Goal: Task Accomplishment & Management: Use online tool/utility

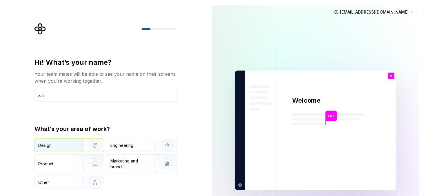
type input "zak"
drag, startPoint x: 92, startPoint y: 144, endPoint x: 99, endPoint y: 144, distance: 6.7
click at [92, 144] on img "button" at bounding box center [91, 145] width 37 height 39
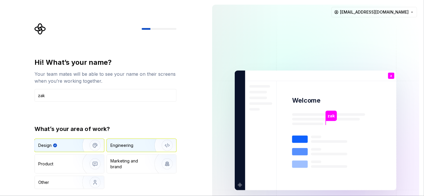
click at [129, 147] on div "Engineering" at bounding box center [121, 146] width 23 height 6
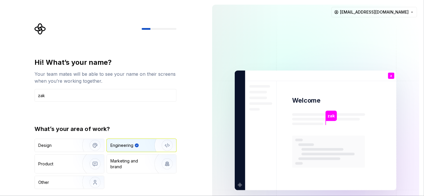
click at [170, 31] on div at bounding box center [105, 29] width 142 height 12
click at [128, 194] on div "Hi! What’s your name? Your team mates will be able to see your name on their sc…" at bounding box center [105, 133] width 142 height 151
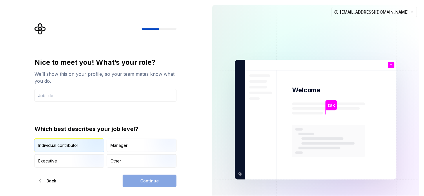
click at [68, 145] on div "Individual contributor" at bounding box center [58, 146] width 40 height 6
click at [108, 98] on input "text" at bounding box center [105, 95] width 142 height 13
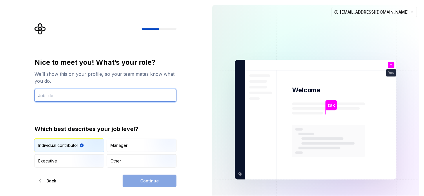
type input "s"
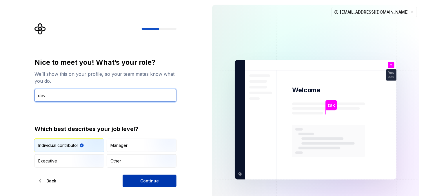
type input "dev"
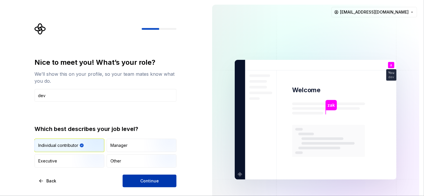
drag, startPoint x: 132, startPoint y: 180, endPoint x: 126, endPoint y: 180, distance: 6.7
click at [132, 180] on button "Continue" at bounding box center [150, 181] width 54 height 13
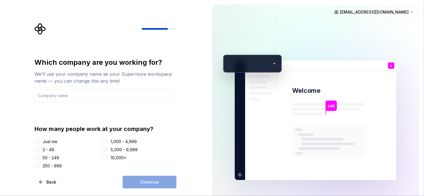
click at [49, 142] on div "Just me" at bounding box center [50, 142] width 15 height 6
click at [40, 142] on button "Just me" at bounding box center [37, 142] width 5 height 5
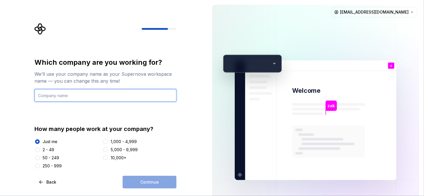
click at [82, 93] on input "text" at bounding box center [105, 95] width 142 height 13
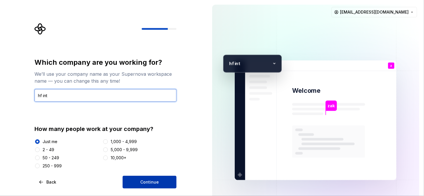
type input "hf int"
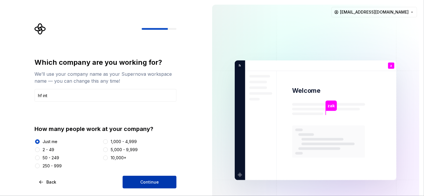
click at [155, 177] on button "Continue" at bounding box center [150, 182] width 54 height 13
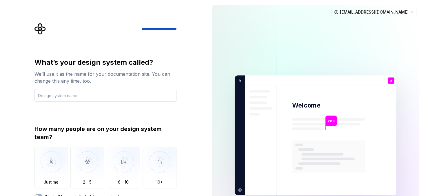
click at [94, 94] on input "text" at bounding box center [105, 95] width 142 height 13
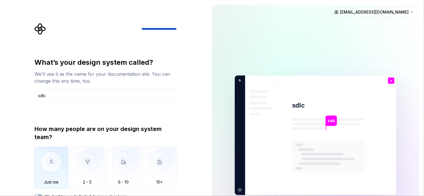
type input "sdlc"
click at [56, 154] on img "button" at bounding box center [51, 166] width 34 height 39
click at [213, 119] on img at bounding box center [315, 136] width 235 height 274
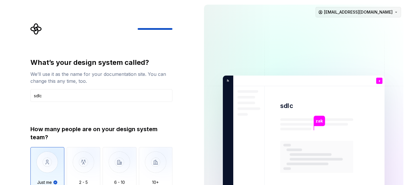
click at [379, 8] on html "What’s your design system called? We’ll use it as the name for your documentati…" at bounding box center [204, 92] width 408 height 185
click at [171, 29] on html "What’s your design system called? We’ll use it as the name for your documentati…" at bounding box center [204, 92] width 408 height 185
click at [171, 29] on div at bounding box center [173, 29] width 70 height 2
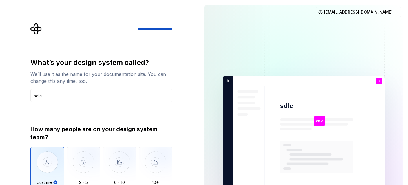
click at [298, 135] on img at bounding box center [303, 136] width 235 height 274
drag, startPoint x: 298, startPoint y: 135, endPoint x: 259, endPoint y: 136, distance: 38.5
click at [294, 135] on img at bounding box center [303, 136] width 235 height 274
click at [201, 171] on div "zak sdlc z You dev T B +3 h f int [PERSON_NAME] [PERSON_NAME] [EMAIL_ADDRESS][D…" at bounding box center [303, 135] width 209 height 271
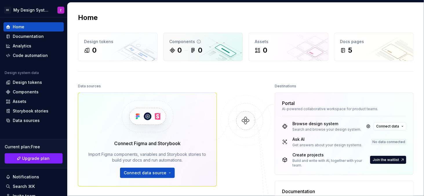
click at [190, 43] on div "Components" at bounding box center [202, 42] width 67 height 6
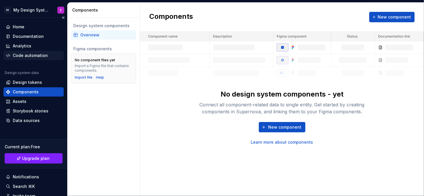
click at [25, 55] on div "Code automation" at bounding box center [30, 56] width 35 height 6
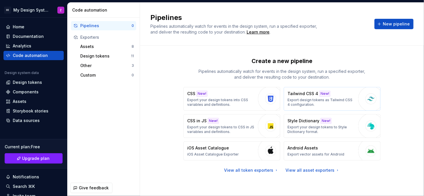
click at [347, 102] on p "Export design tokens as Tailwind CSS 4 configuration." at bounding box center [321, 102] width 68 height 9
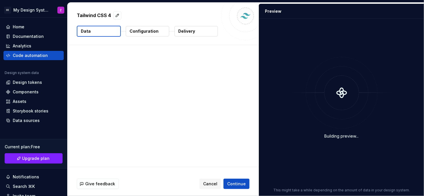
click at [298, 96] on div at bounding box center [341, 93] width 104 height 35
